Goal: Obtain resource: Download file/media

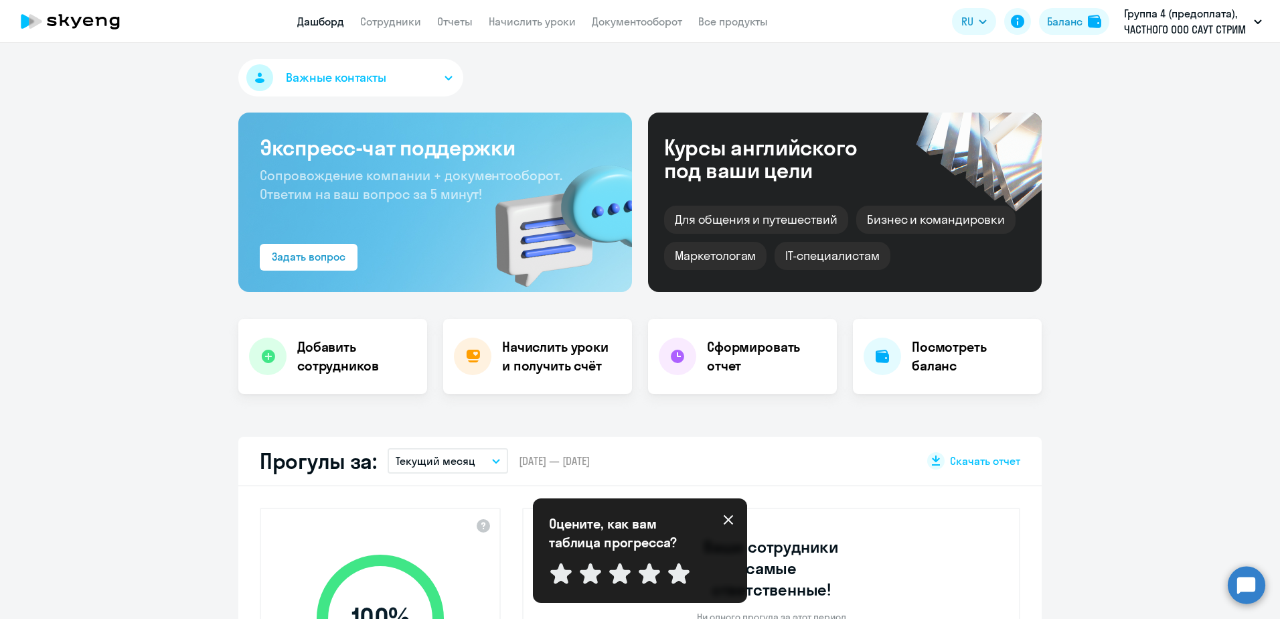
select select "30"
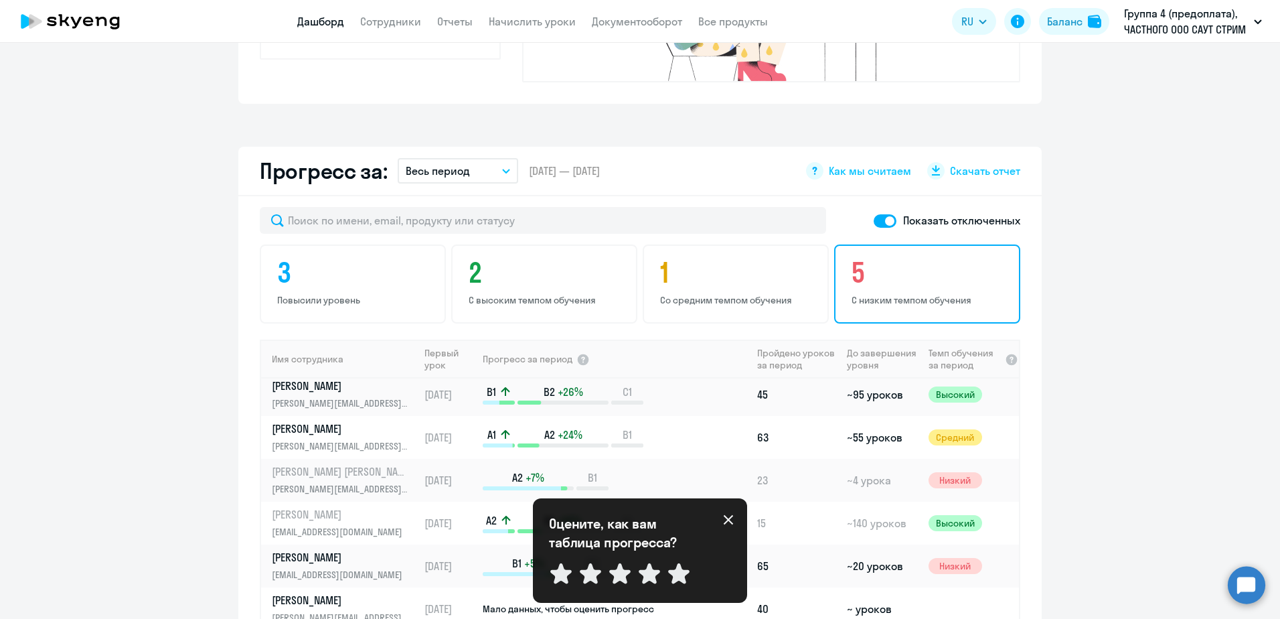
scroll to position [536, 0]
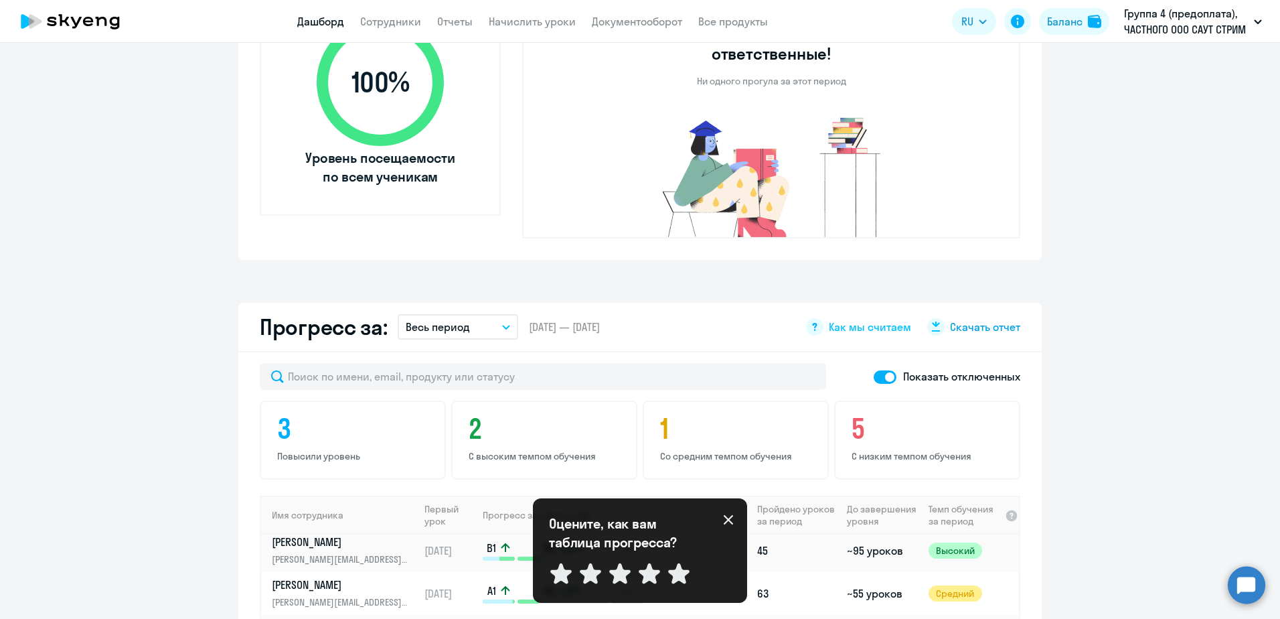
click at [970, 318] on div "Скачать отчет" at bounding box center [973, 326] width 93 height 17
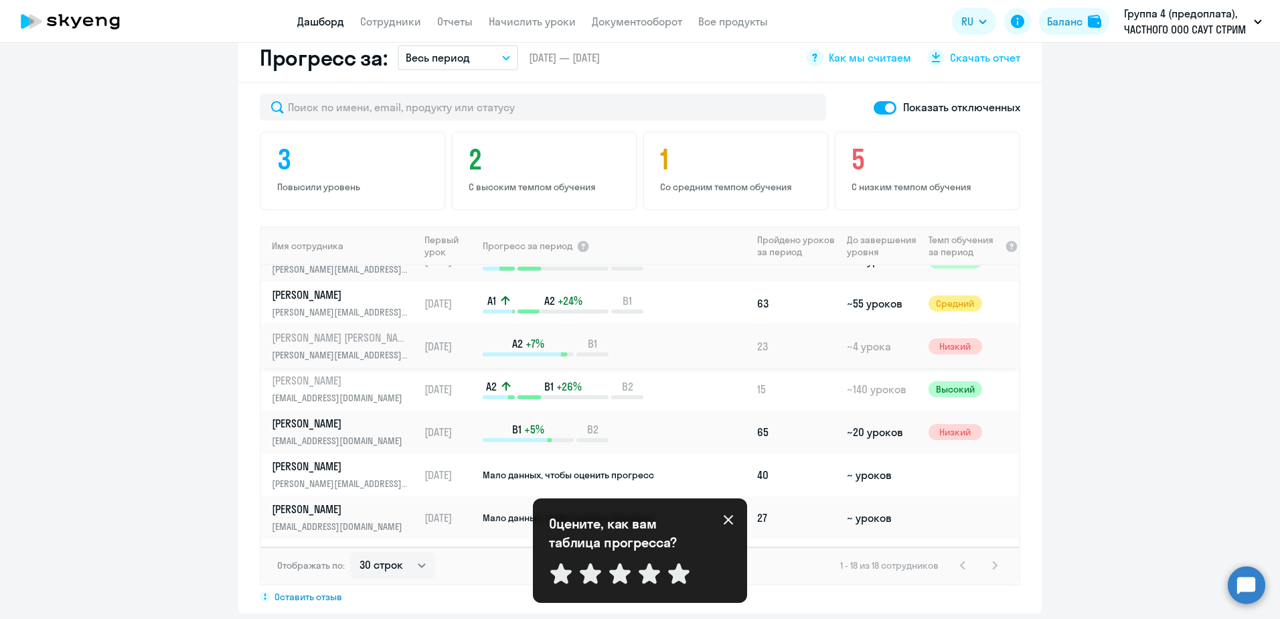
scroll to position [134, 0]
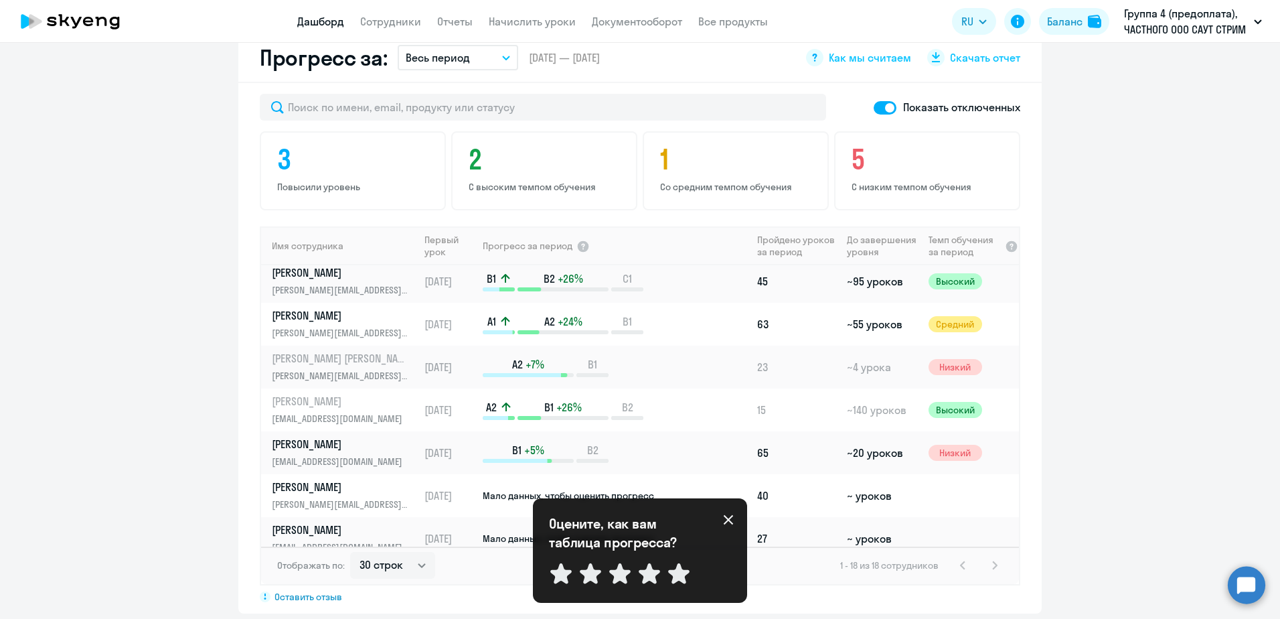
click at [731, 523] on icon at bounding box center [728, 519] width 11 height 11
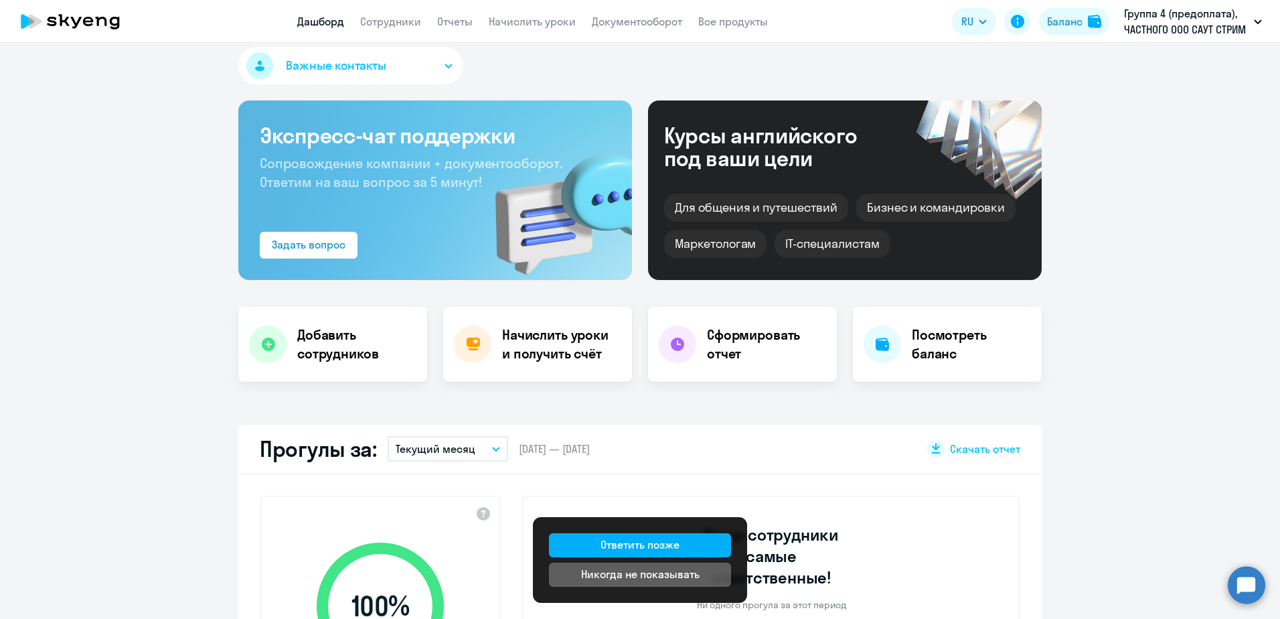
scroll to position [0, 0]
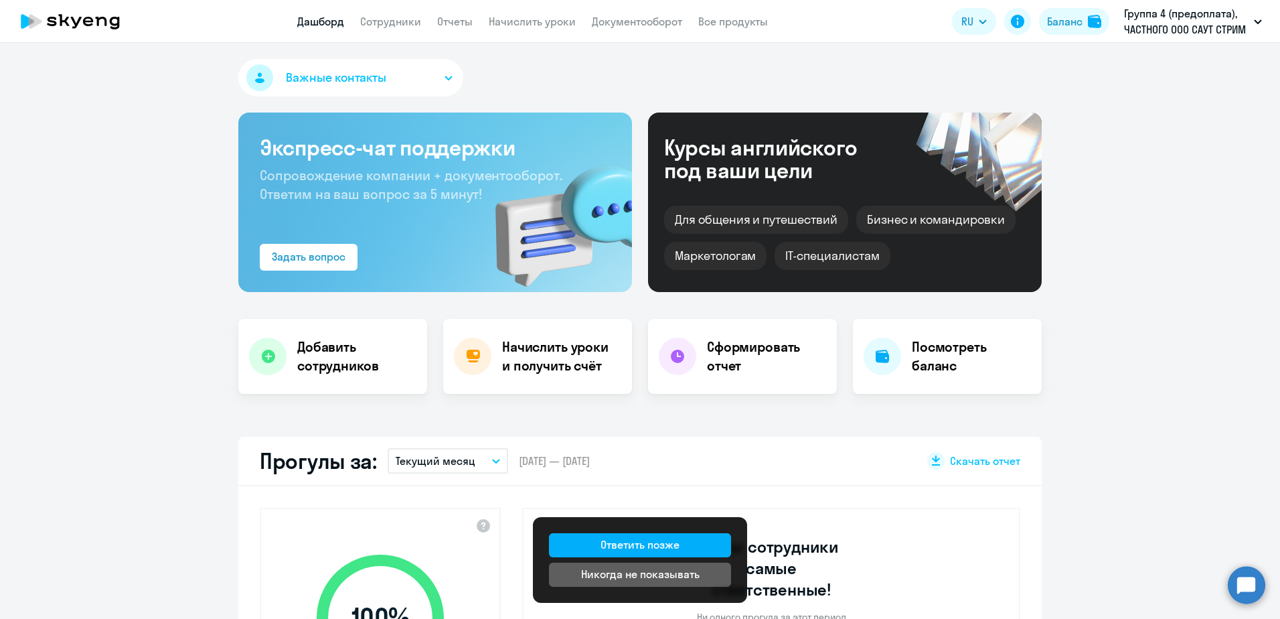
click at [1199, 396] on div "Важные контакты Экспресс-чат поддержки Сопровождение компании + документооборот…" at bounding box center [640, 331] width 1280 height 576
click at [735, 354] on h4 "Сформировать отчет" at bounding box center [766, 357] width 119 height 38
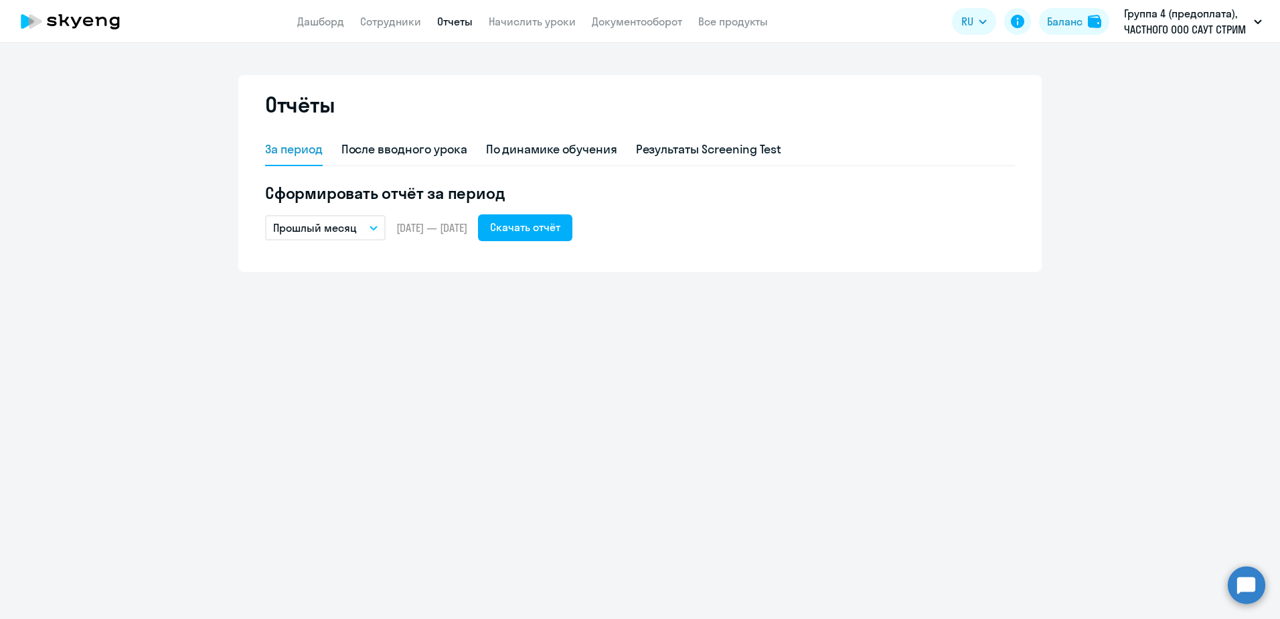
click at [348, 232] on p "Прошлый месяц" at bounding box center [315, 228] width 84 height 16
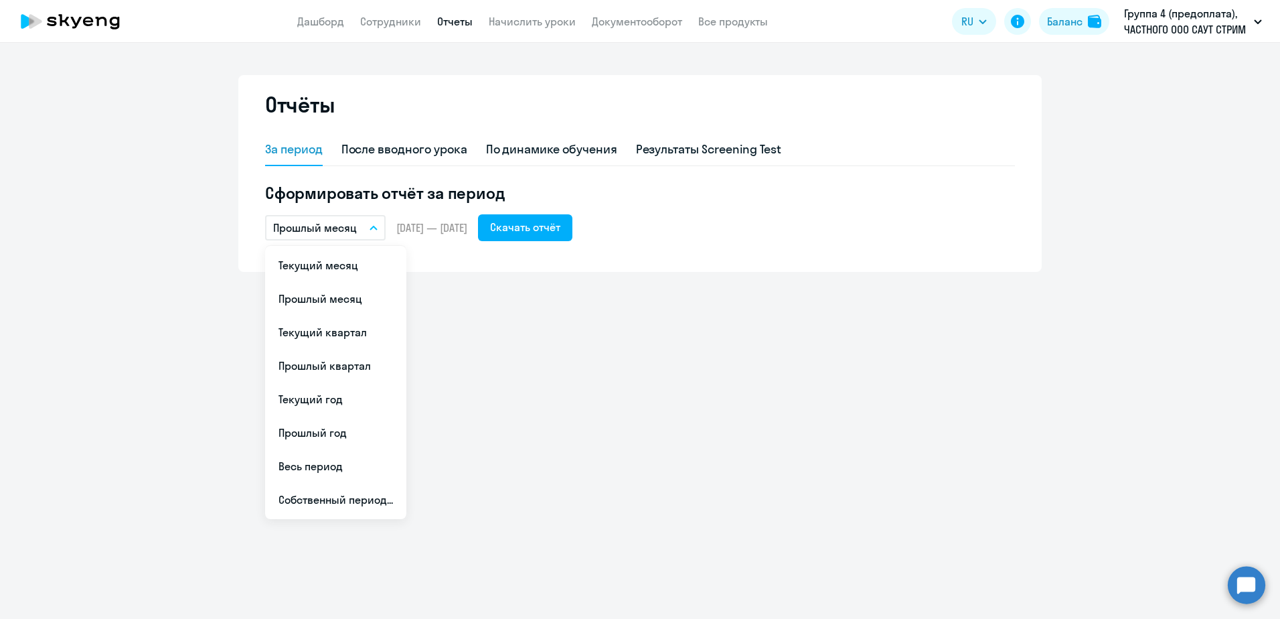
click at [348, 232] on p "Прошлый месяц" at bounding box center [315, 228] width 84 height 16
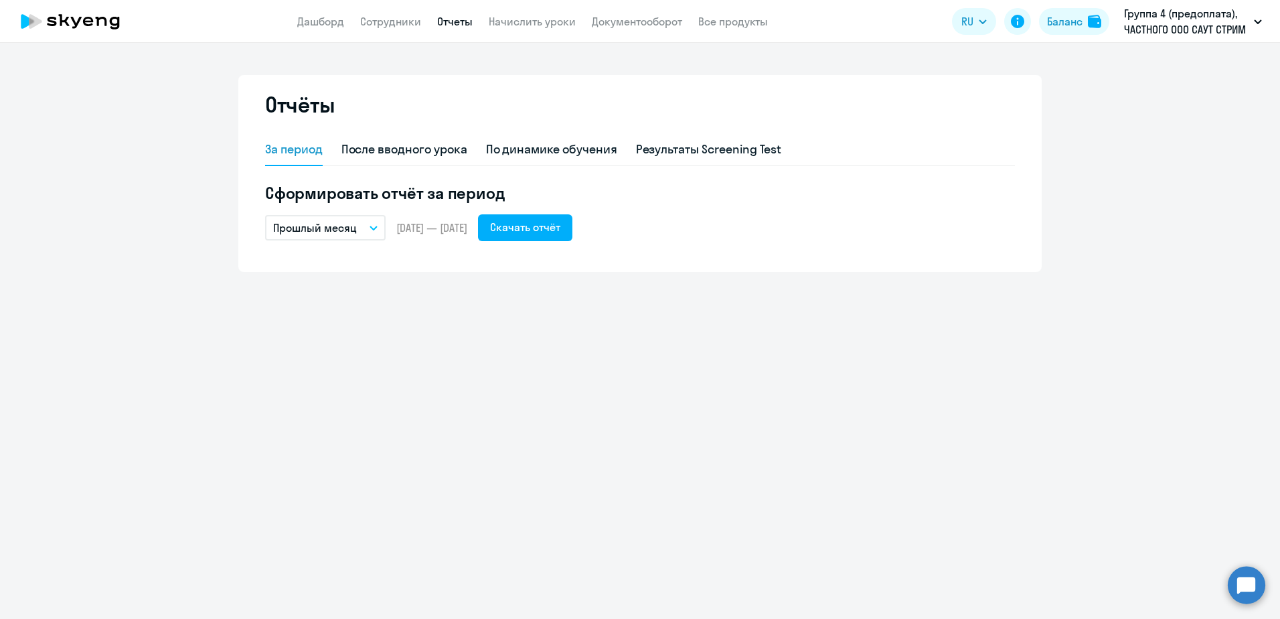
click at [378, 229] on button "Прошлый месяц" at bounding box center [325, 227] width 121 height 25
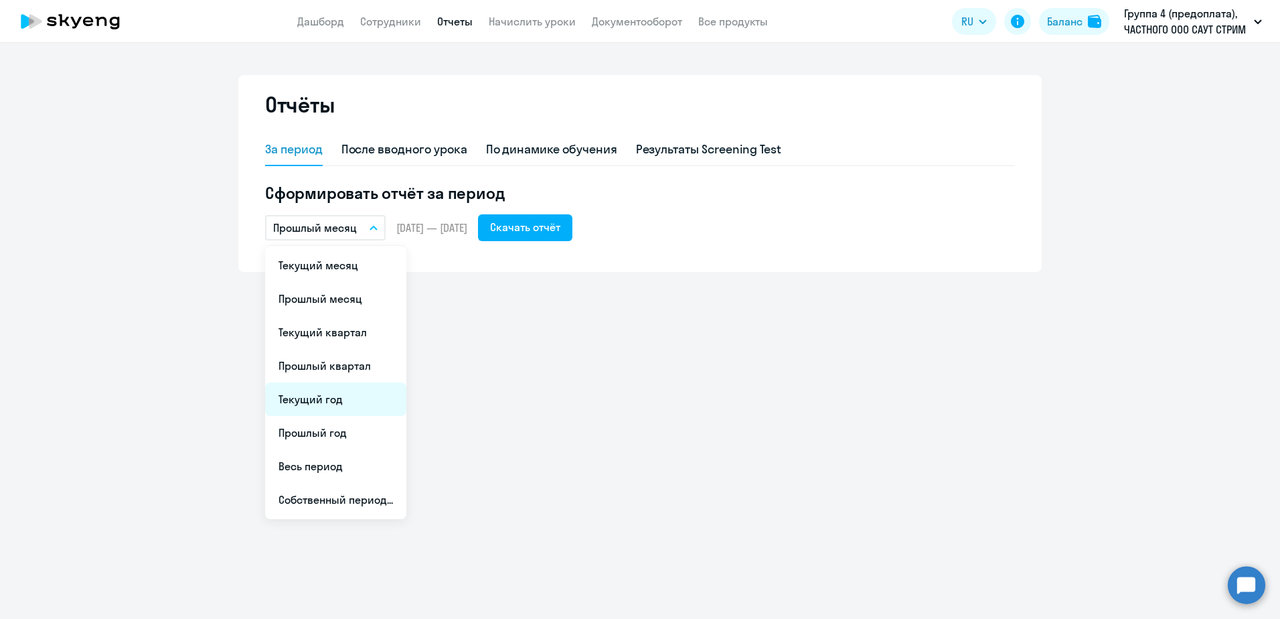
click at [342, 404] on li "Текущий год" at bounding box center [335, 398] width 141 height 33
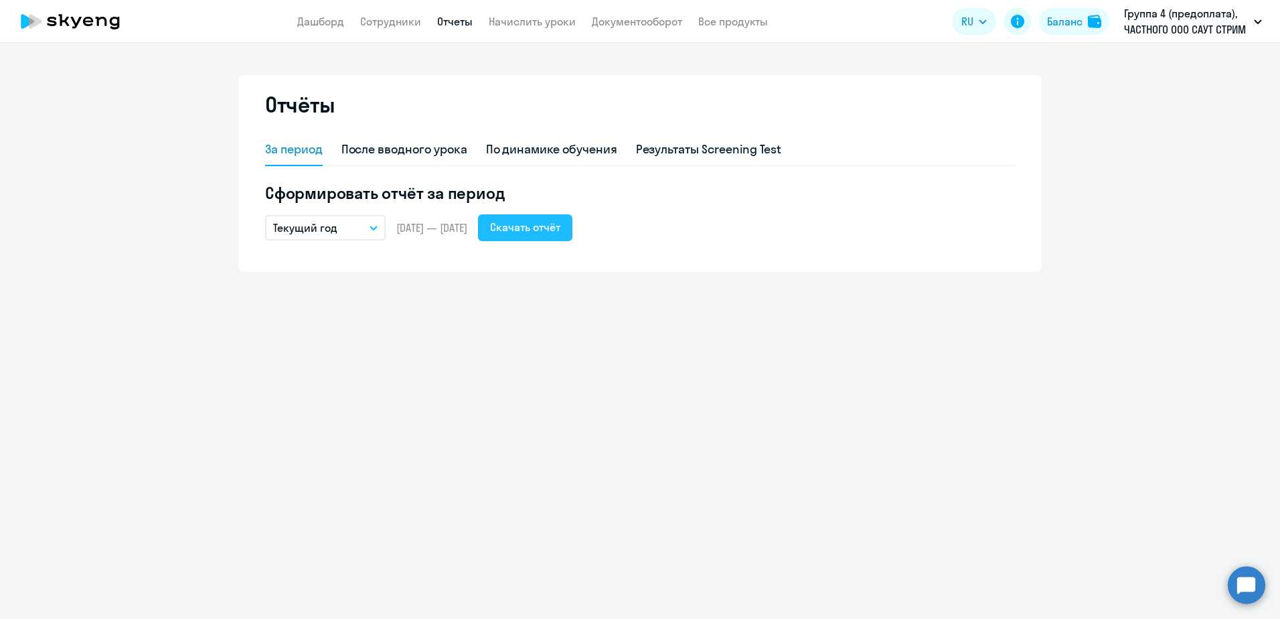
click at [561, 230] on div "Скачать отчёт" at bounding box center [525, 227] width 70 height 16
